Goal: Task Accomplishment & Management: Use online tool/utility

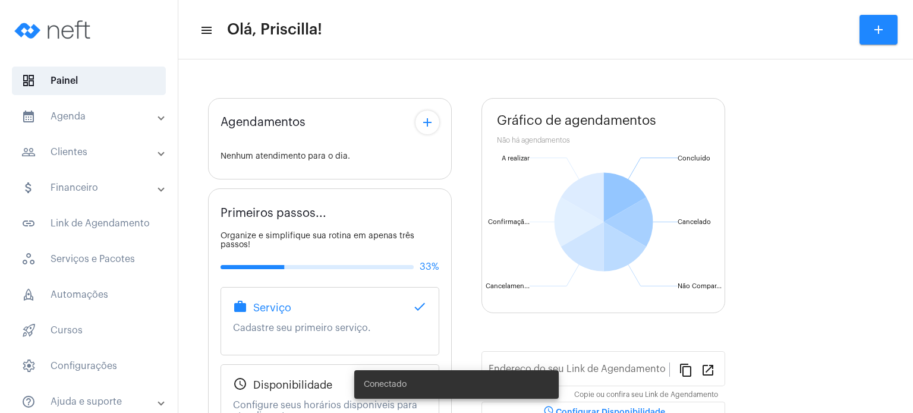
type input "[URL][DOMAIN_NAME]"
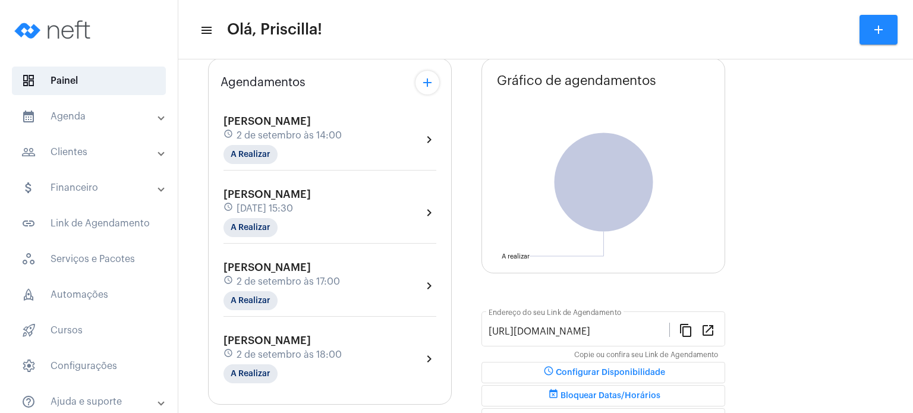
scroll to position [155, 0]
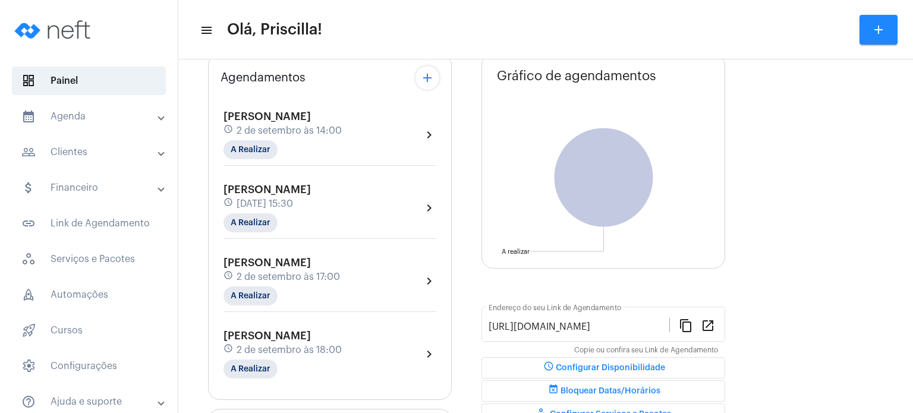
click at [145, 114] on mat-panel-title "calendar_month_outlined Agenda" at bounding box center [89, 116] width 137 height 14
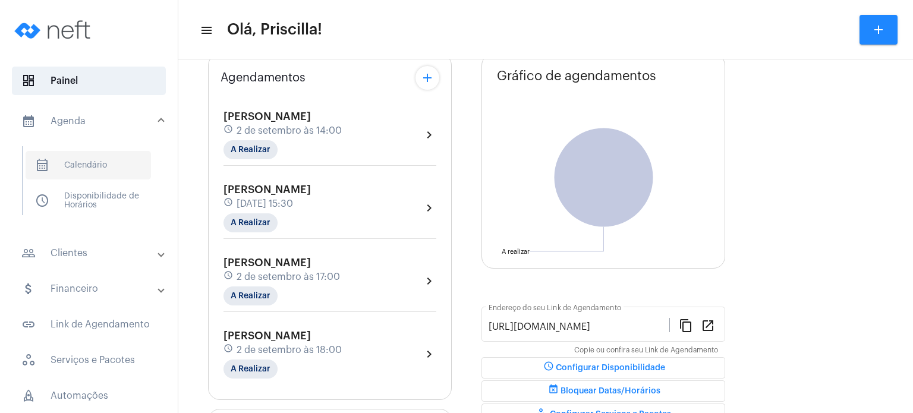
click at [138, 159] on span "calendar_month_outlined Calendário" at bounding box center [88, 165] width 125 height 29
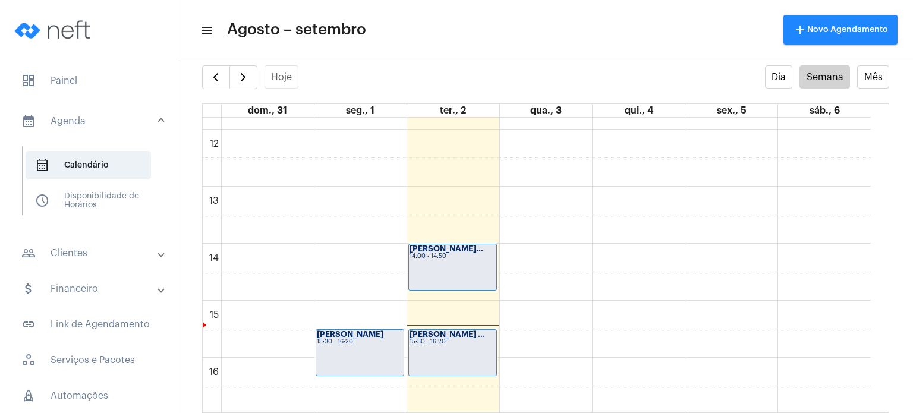
scroll to position [661, 0]
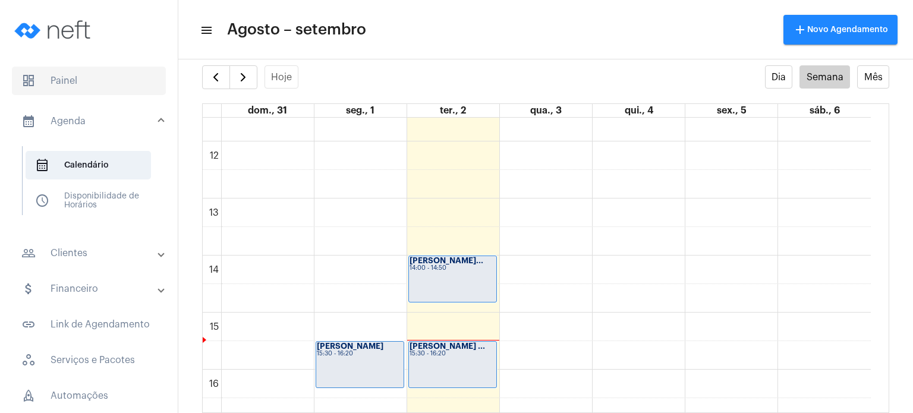
click at [102, 88] on span "dashboard Painel" at bounding box center [89, 81] width 154 height 29
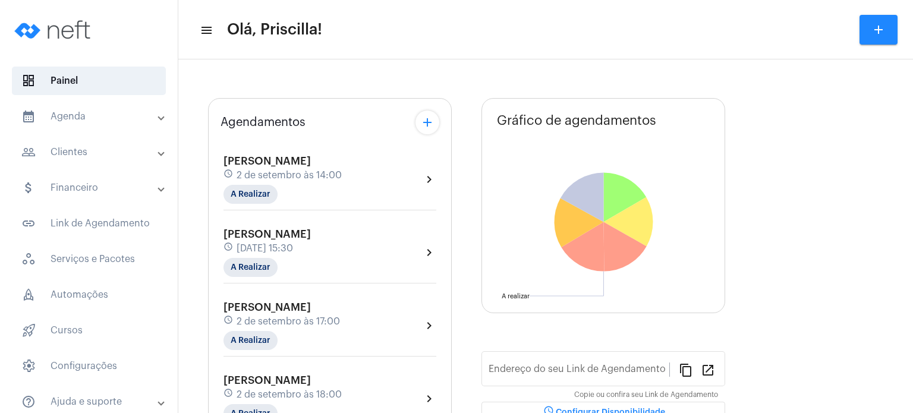
type input "[URL][DOMAIN_NAME]"
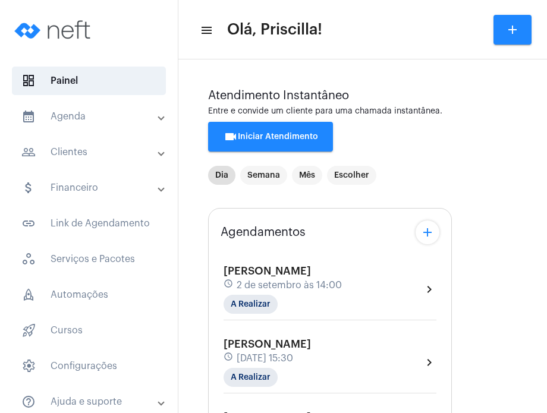
click at [403, 355] on div "[PERSON_NAME] de Sá schedule [DATE] 15:30 A Realizar chevron_right" at bounding box center [329, 362] width 213 height 49
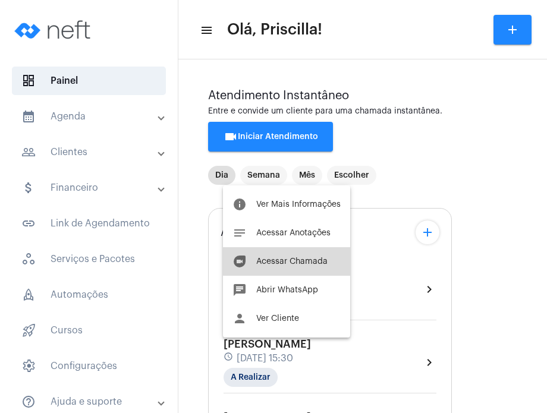
click at [318, 257] on span "Acessar Chamada" at bounding box center [291, 261] width 71 height 8
